Goal: Obtain resource: Download file/media

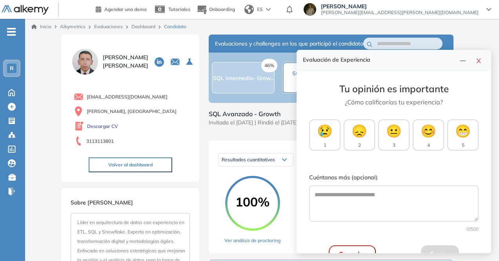
click at [218, 168] on div "Resultados cuantitativos Resultados cuantitativos Descargar reporte Descargar i…" at bounding box center [331, 196] width 245 height 113
click at [484, 62] on button "button" at bounding box center [478, 60] width 13 height 11
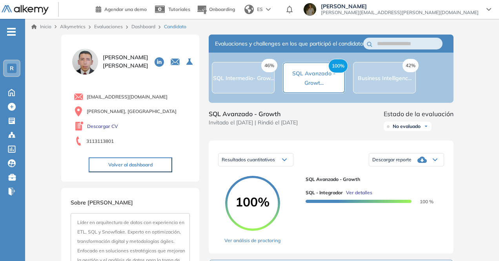
click at [428, 166] on div "Descargar reporte" at bounding box center [406, 160] width 75 height 16
click at [414, 175] on li "Descargar informe completo" at bounding box center [402, 171] width 58 height 8
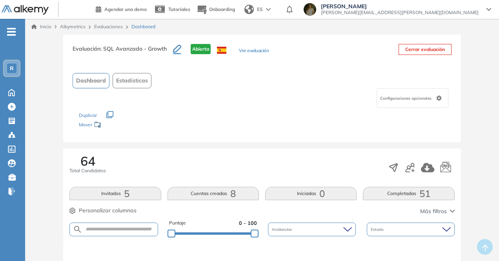
click at [242, 51] on button "Ver evaluación" at bounding box center [254, 51] width 30 height 8
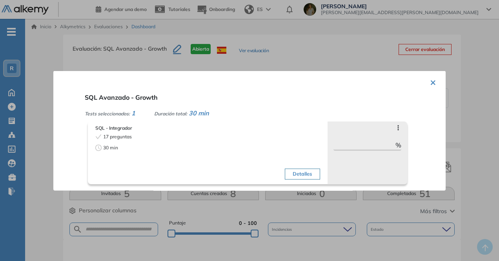
click at [295, 55] on div at bounding box center [249, 130] width 499 height 261
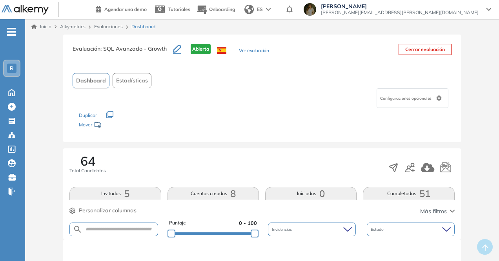
click at [114, 29] on link "Evaluaciones" at bounding box center [108, 27] width 29 height 6
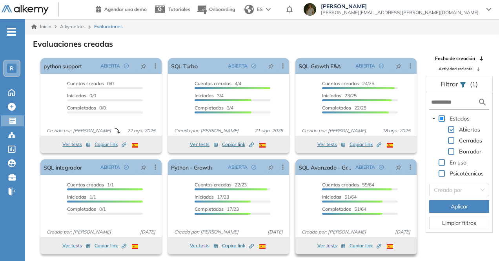
click at [365, 245] on span "Copiar link Created by potrace 1.16, written by [PERSON_NAME] [DATE]-[DATE]" at bounding box center [366, 245] width 32 height 7
